Goal: Obtain resource: Download file/media

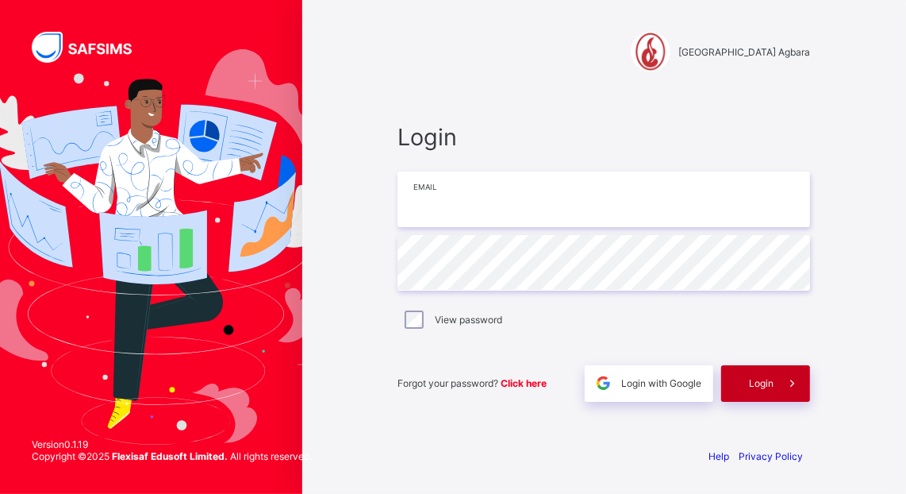
type input "**********"
click at [772, 377] on span "Login" at bounding box center [761, 383] width 25 height 12
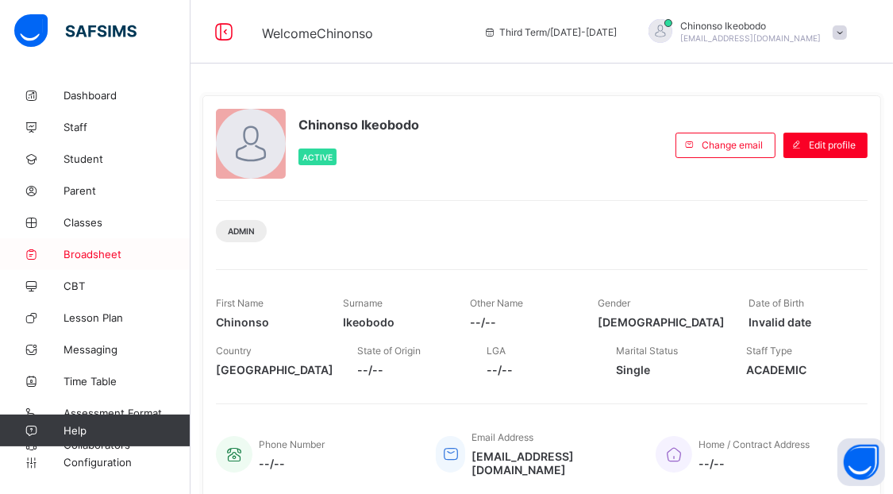
click at [108, 253] on span "Broadsheet" at bounding box center [127, 254] width 127 height 13
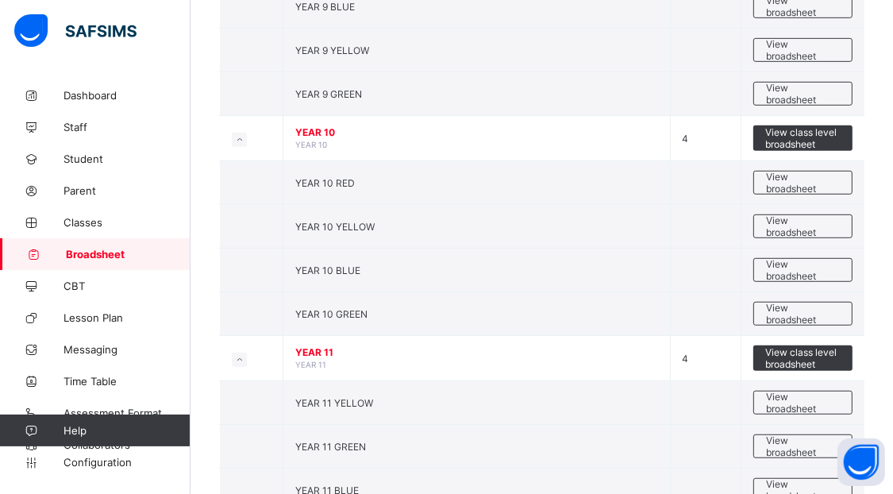
scroll to position [741, 0]
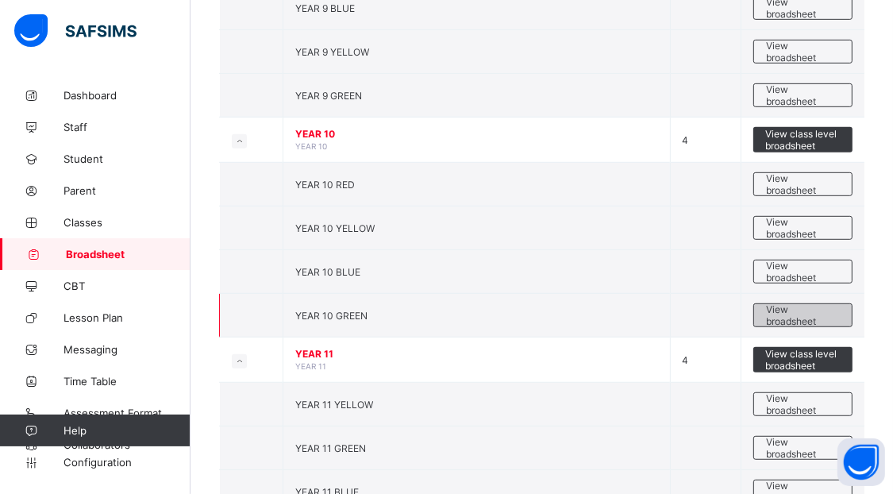
click at [783, 310] on span "View broadsheet" at bounding box center [803, 315] width 74 height 24
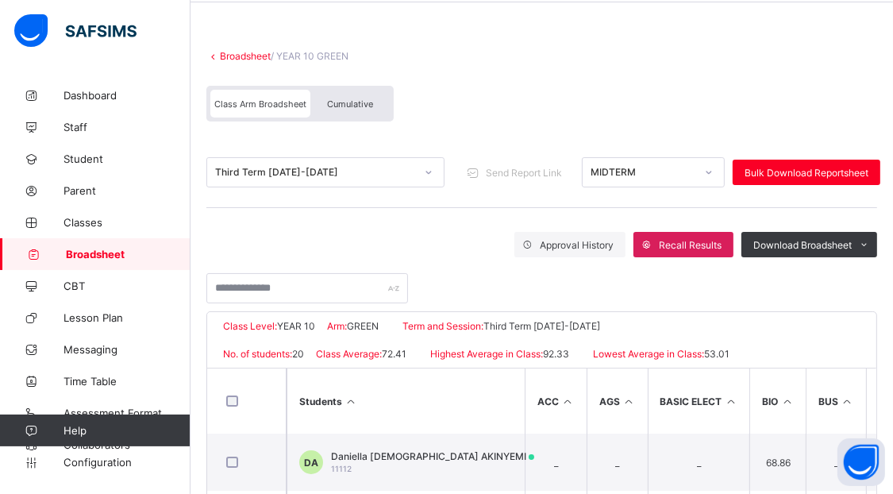
scroll to position [59, 0]
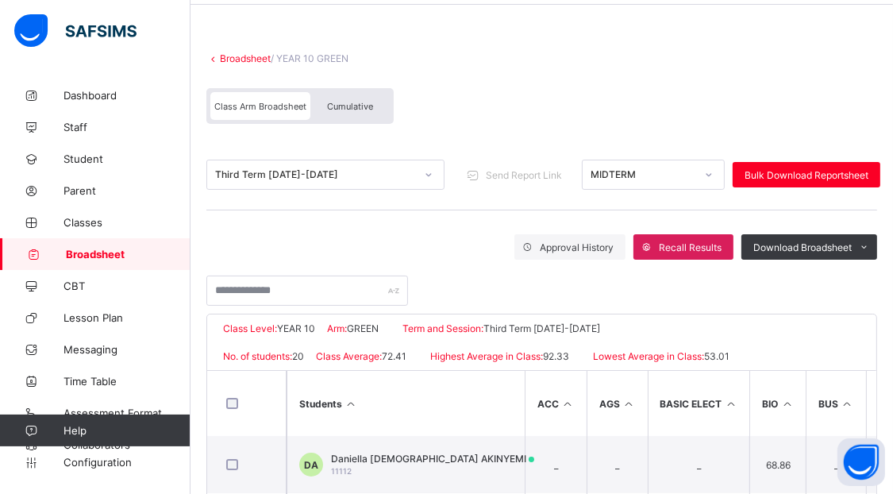
click at [233, 57] on link "Broadsheet" at bounding box center [245, 58] width 51 height 12
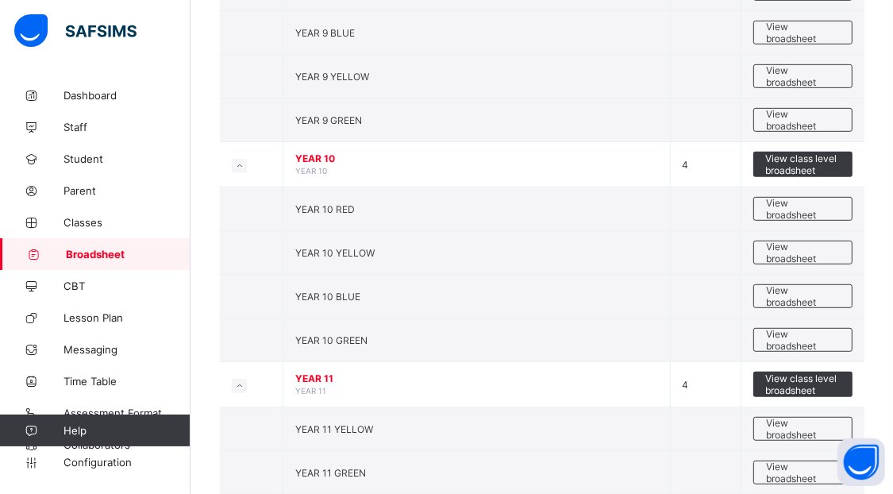
scroll to position [718, 0]
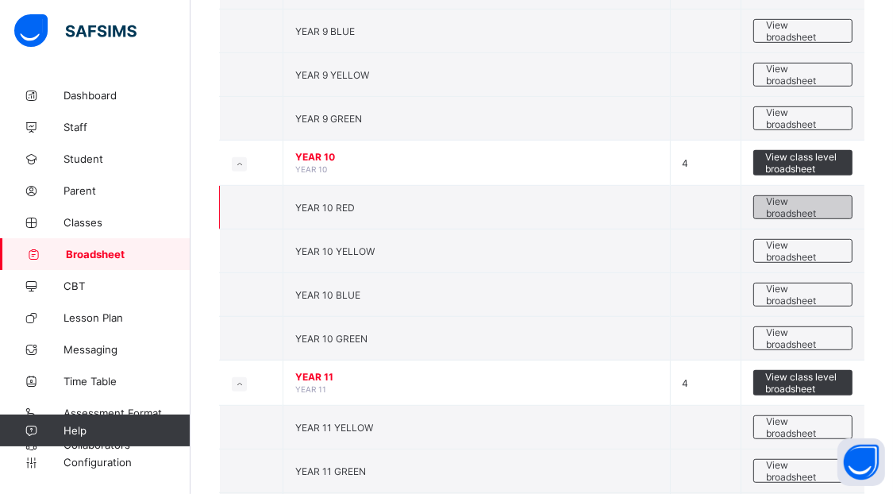
click at [805, 200] on span "View broadsheet" at bounding box center [803, 207] width 74 height 24
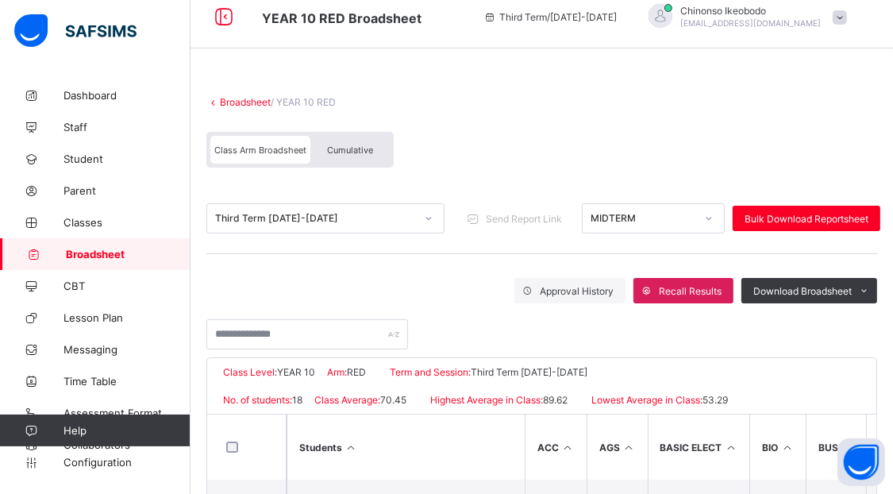
scroll to position [11, 0]
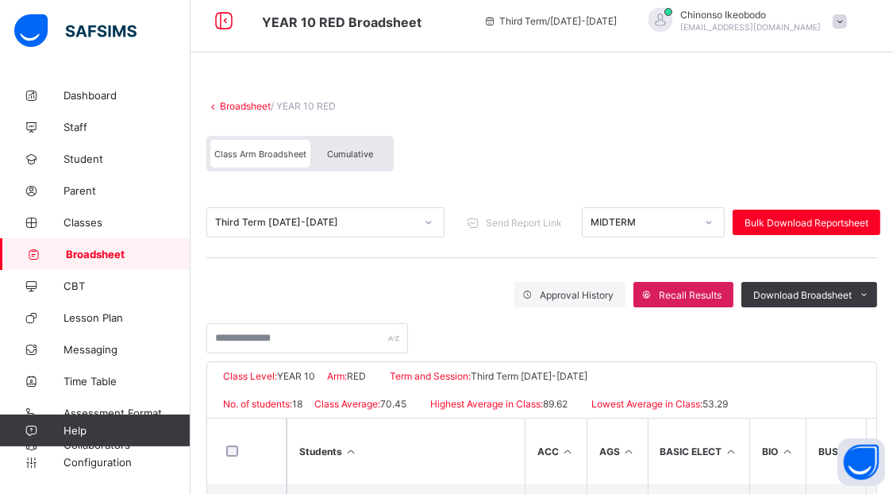
click at [268, 107] on link "Broadsheet" at bounding box center [245, 106] width 51 height 12
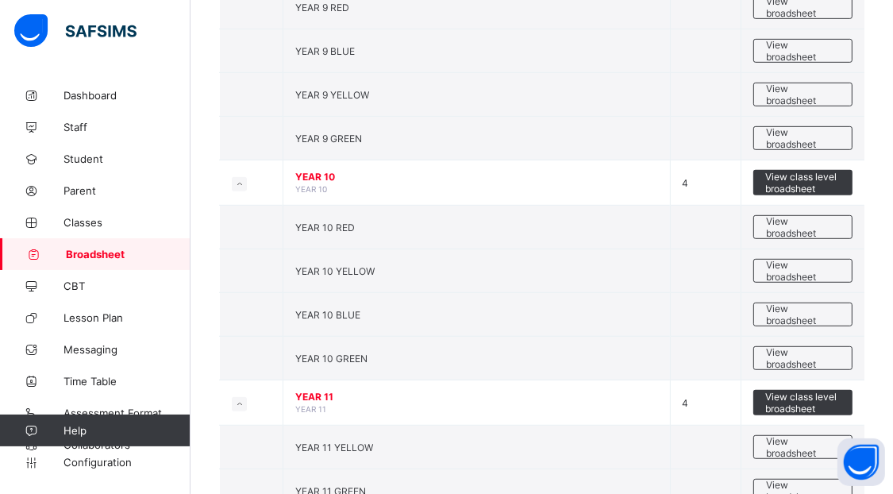
scroll to position [699, 0]
click at [773, 317] on div "View broadsheet" at bounding box center [802, 314] width 99 height 24
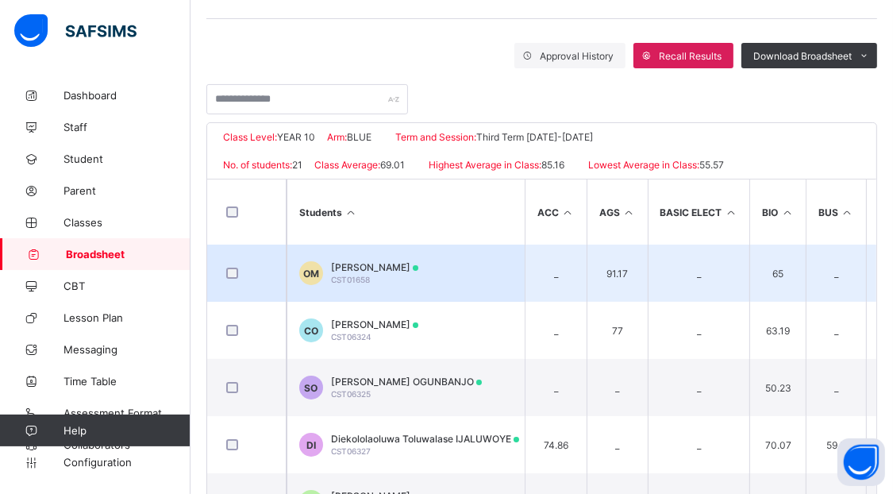
click at [382, 261] on span "[PERSON_NAME]" at bounding box center [374, 267] width 87 height 12
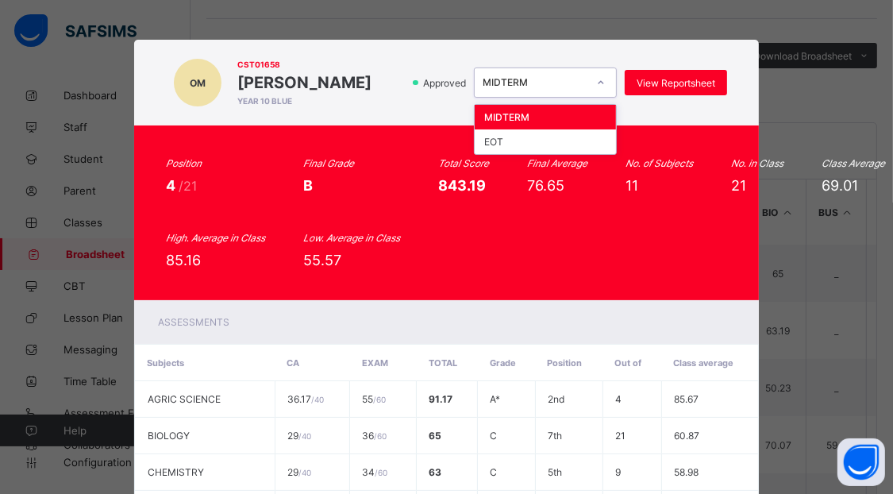
click at [604, 82] on icon at bounding box center [602, 82] width 6 height 3
click at [568, 144] on div "EOT" at bounding box center [545, 141] width 141 height 25
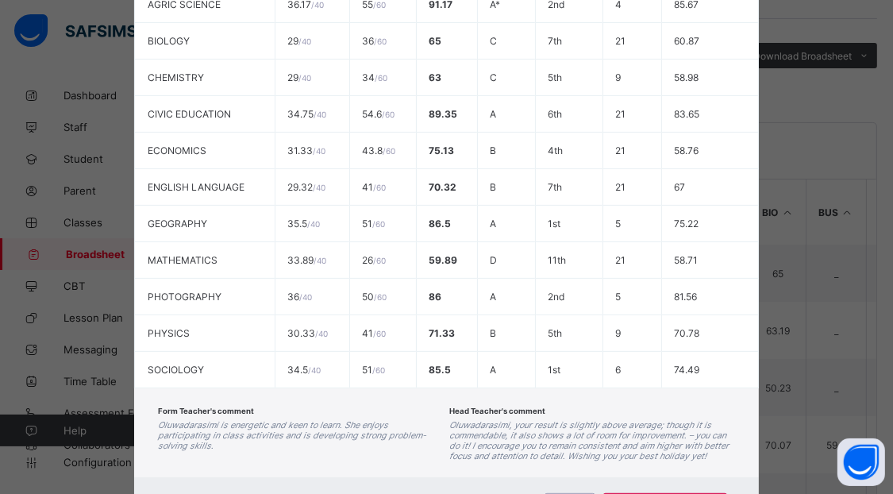
scroll to position [472, 0]
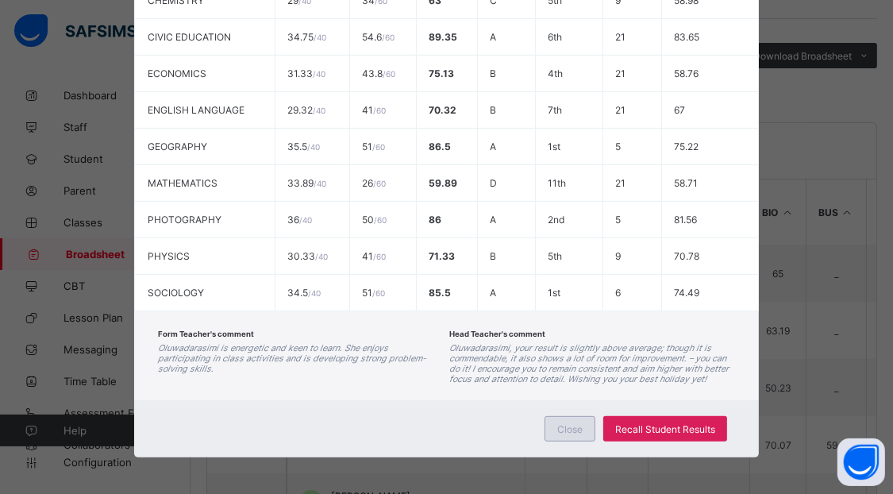
click at [580, 418] on div "Close" at bounding box center [570, 428] width 51 height 25
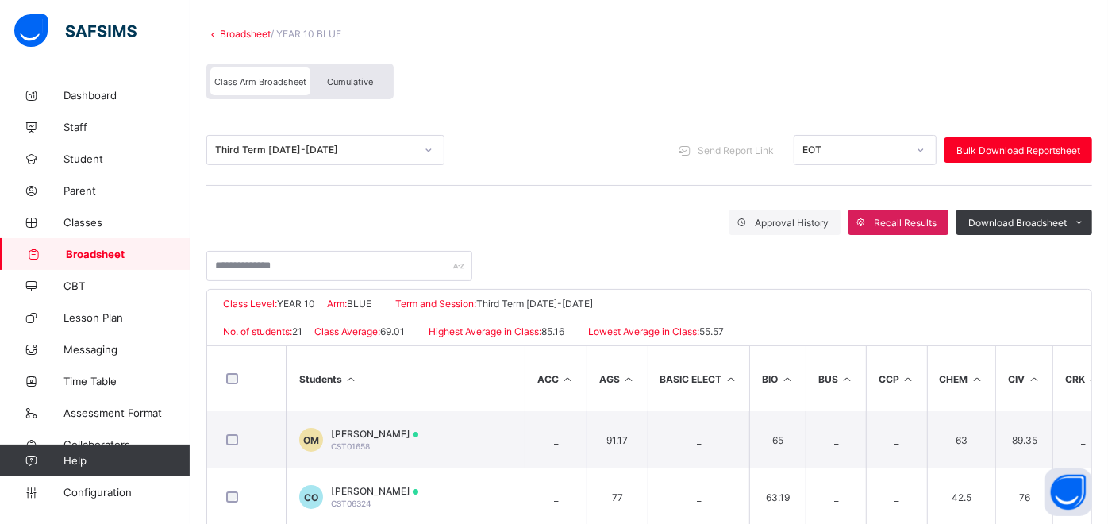
scroll to position [90, 0]
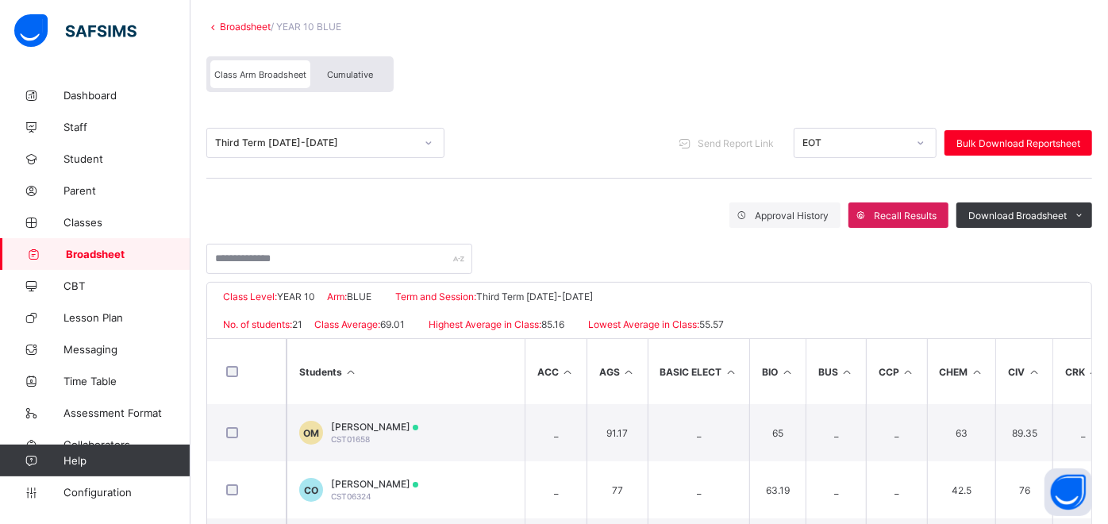
click at [365, 73] on span "Cumulative" at bounding box center [350, 74] width 46 height 11
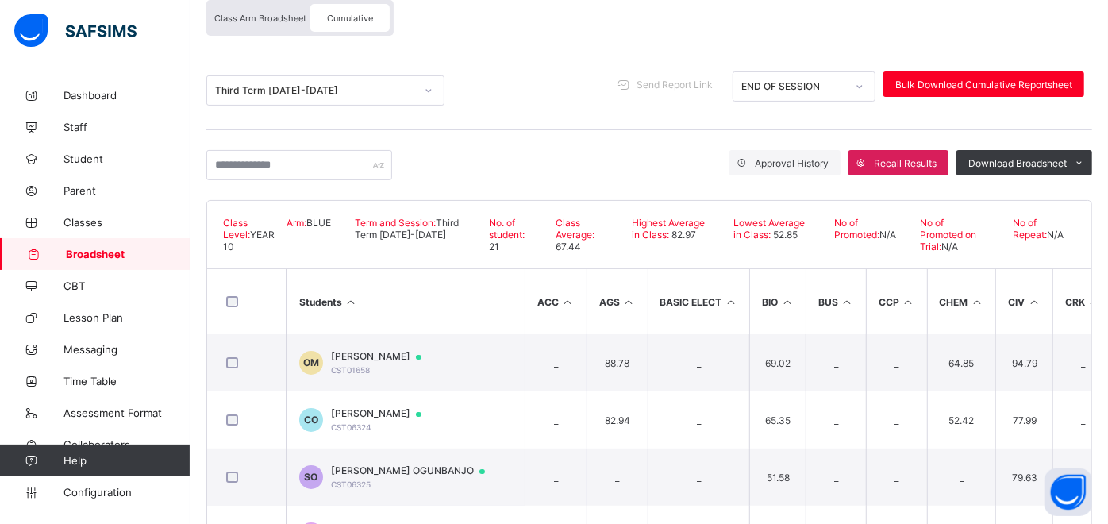
scroll to position [148, 0]
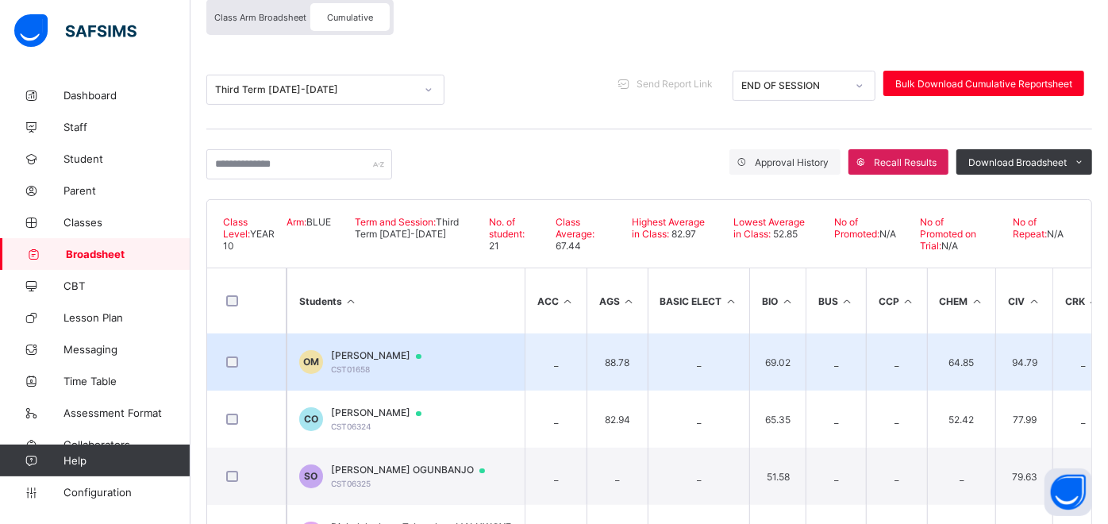
click at [406, 354] on span "[PERSON_NAME]" at bounding box center [384, 355] width 106 height 13
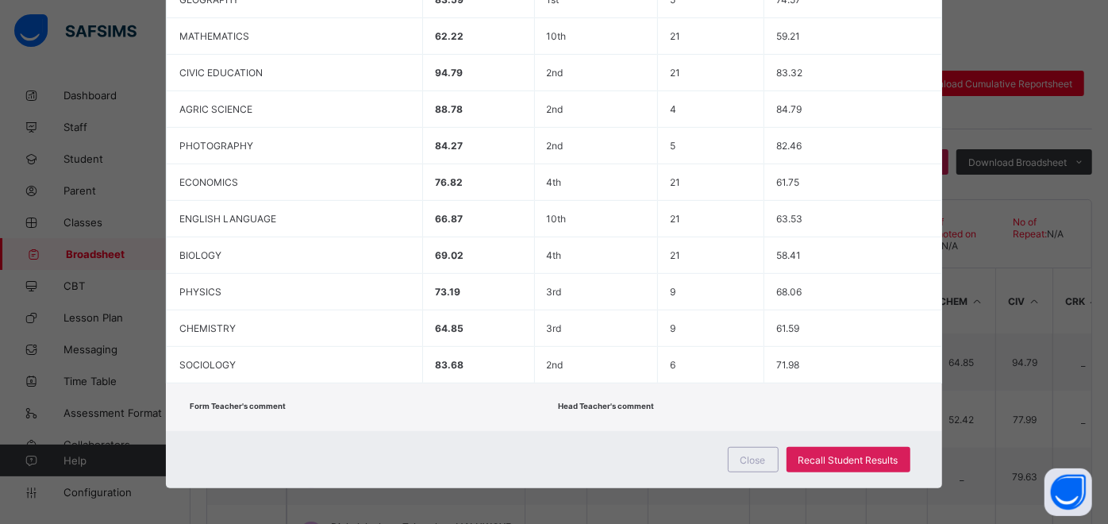
scroll to position [0, 0]
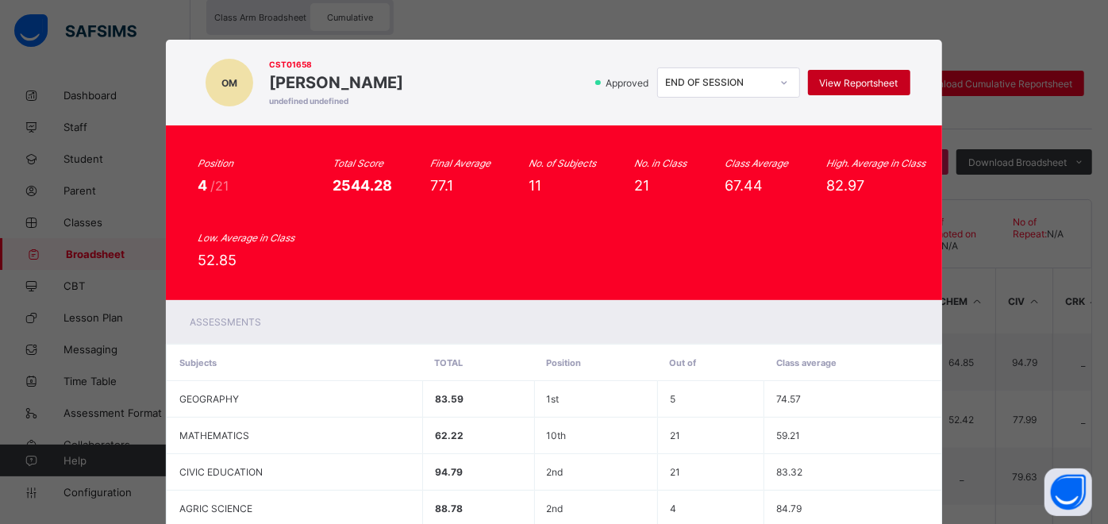
click at [877, 80] on span "View Reportsheet" at bounding box center [859, 83] width 79 height 12
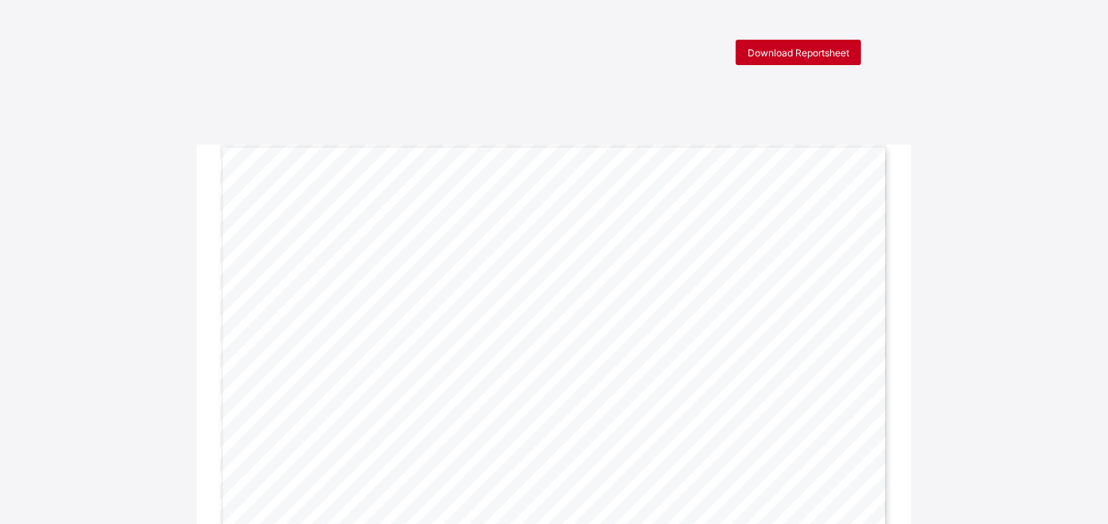
click at [793, 48] on span "Download Reportsheet" at bounding box center [799, 53] width 102 height 12
